Goal: Information Seeking & Learning: Find specific fact

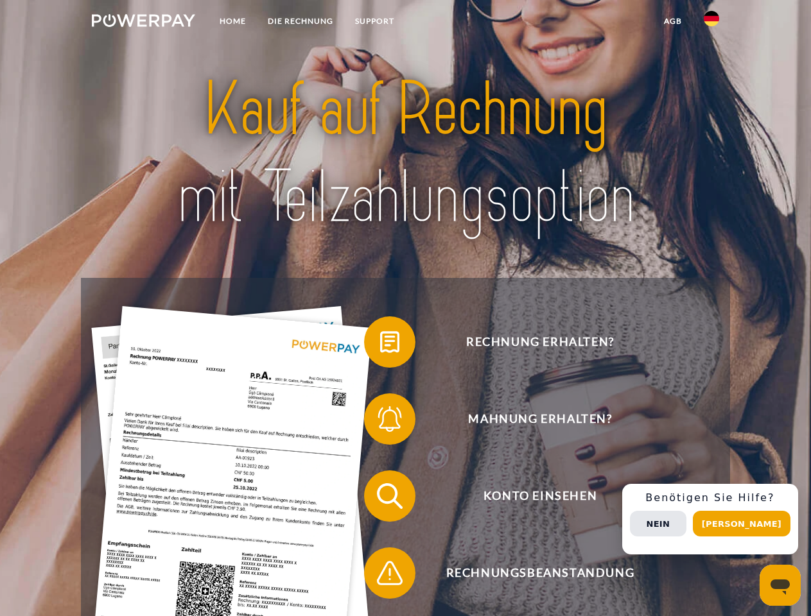
click at [143, 22] on img at bounding box center [143, 20] width 103 height 13
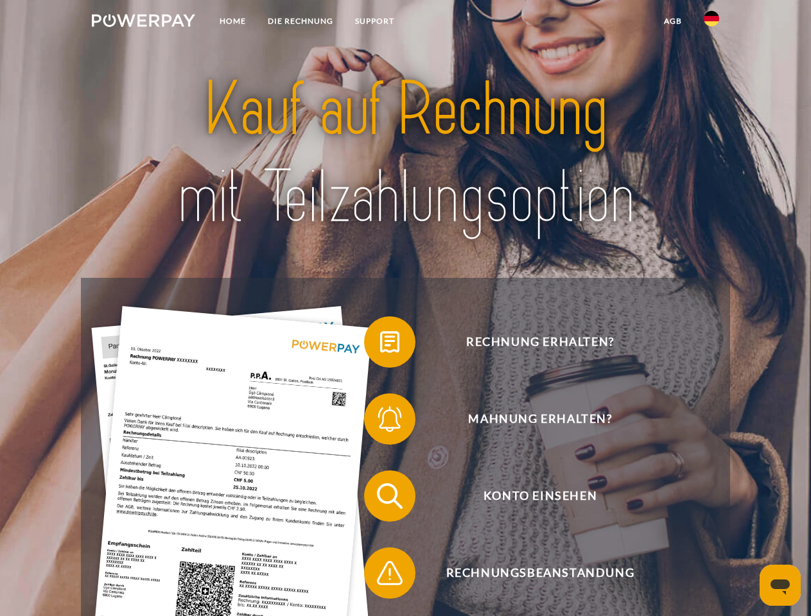
click at [711, 22] on img at bounding box center [711, 18] width 15 height 15
click at [672, 21] on link "agb" at bounding box center [673, 21] width 40 height 23
click at [380, 345] on span at bounding box center [370, 342] width 64 height 64
click at [380, 422] on span at bounding box center [370, 419] width 64 height 64
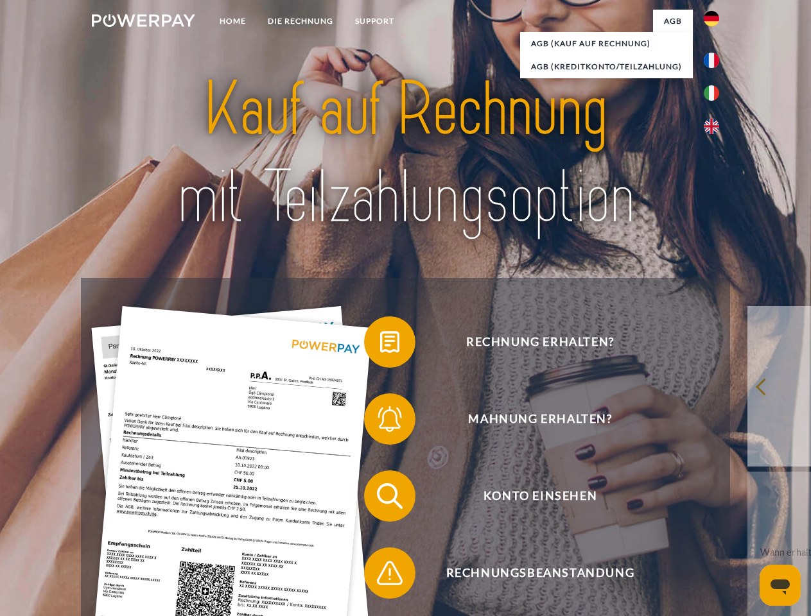
click at [380, 499] on span at bounding box center [370, 496] width 64 height 64
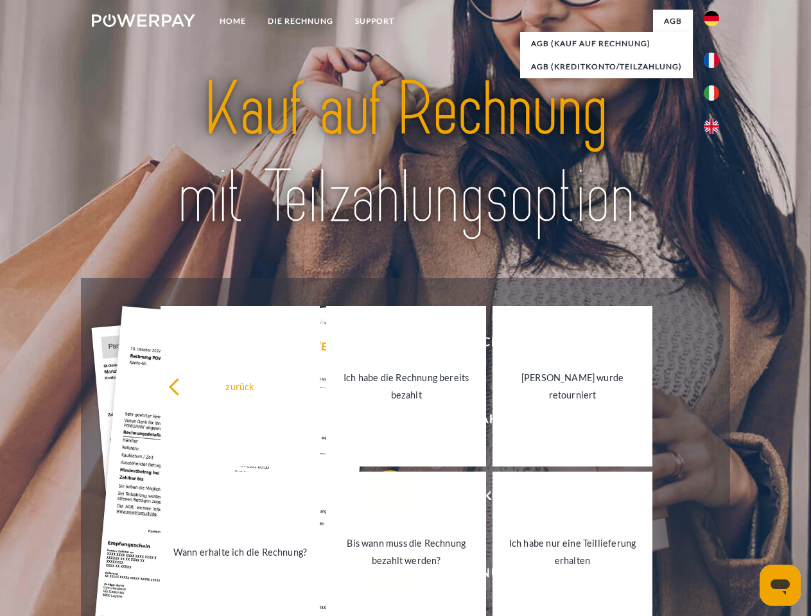
click at [380, 576] on link "Bis wann muss die Rechnung bezahlt werden?" at bounding box center [406, 552] width 160 height 161
click at [0, 0] on div "Bis wann muss die Rechnung bezahlt werden? Die Zahlungsfrist ist immer bis Ende…" at bounding box center [0, 0] width 0 height 0
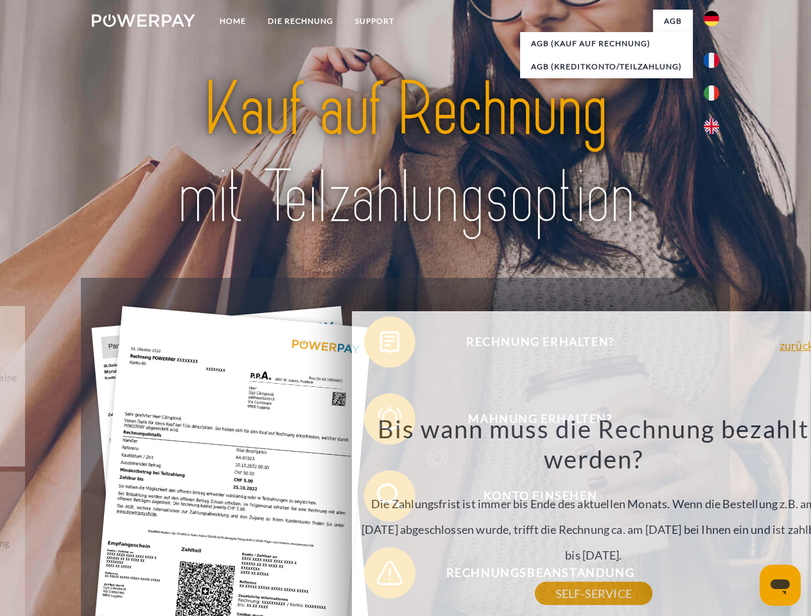
click at [683, 522] on span "Konto einsehen" at bounding box center [540, 496] width 315 height 51
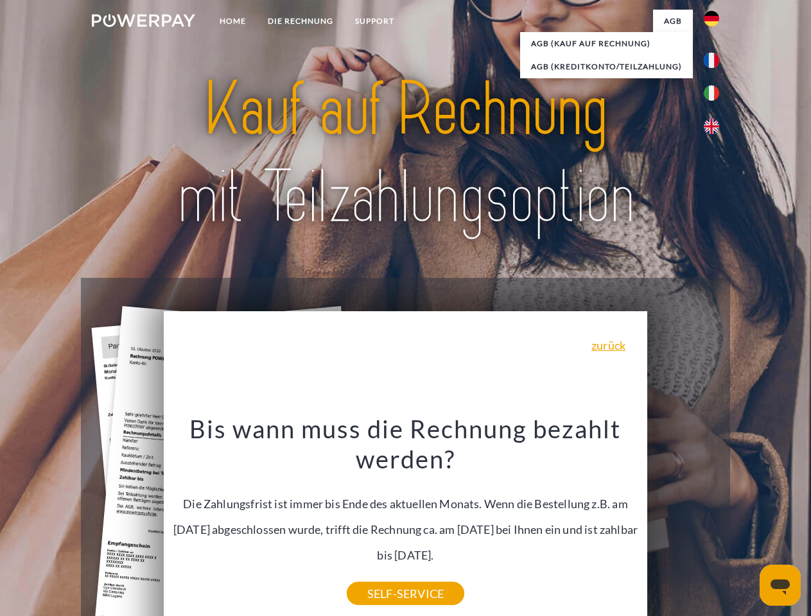
click at [746, 524] on header "Home DIE RECHNUNG SUPPORT" at bounding box center [405, 443] width 811 height 887
